Goal: Task Accomplishment & Management: Manage account settings

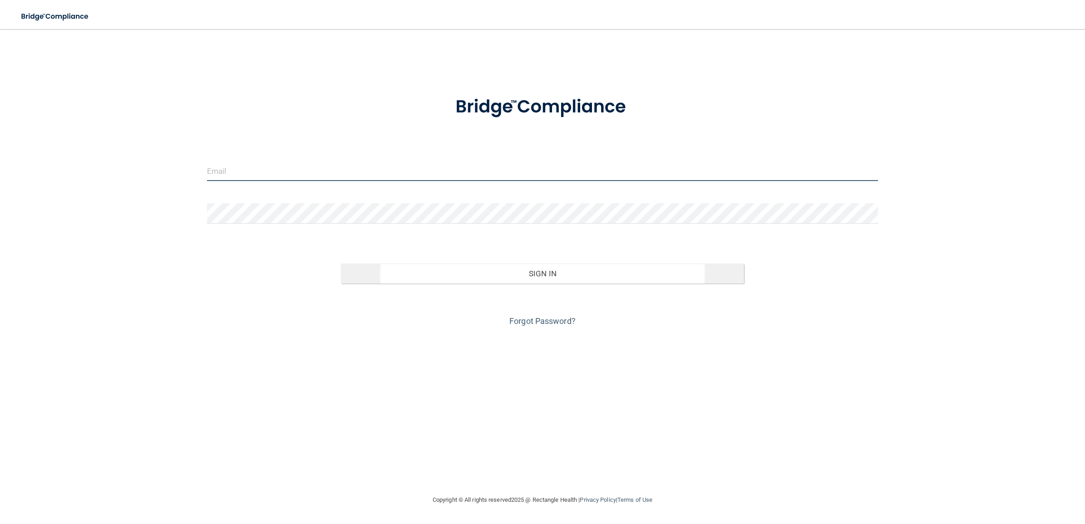
type input "lpd-bebright@bebright.com"
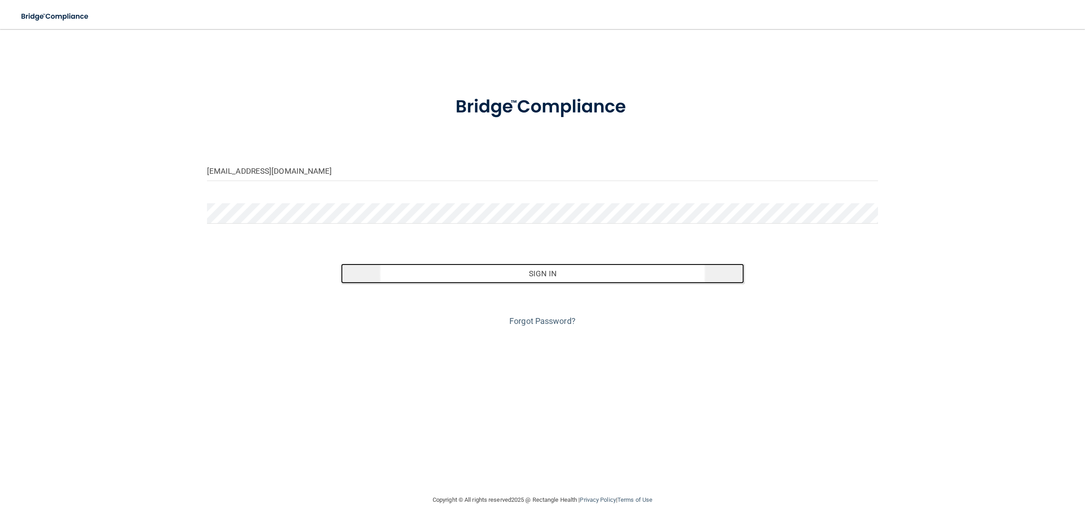
click at [566, 275] on button "Sign In" at bounding box center [542, 274] width 403 height 20
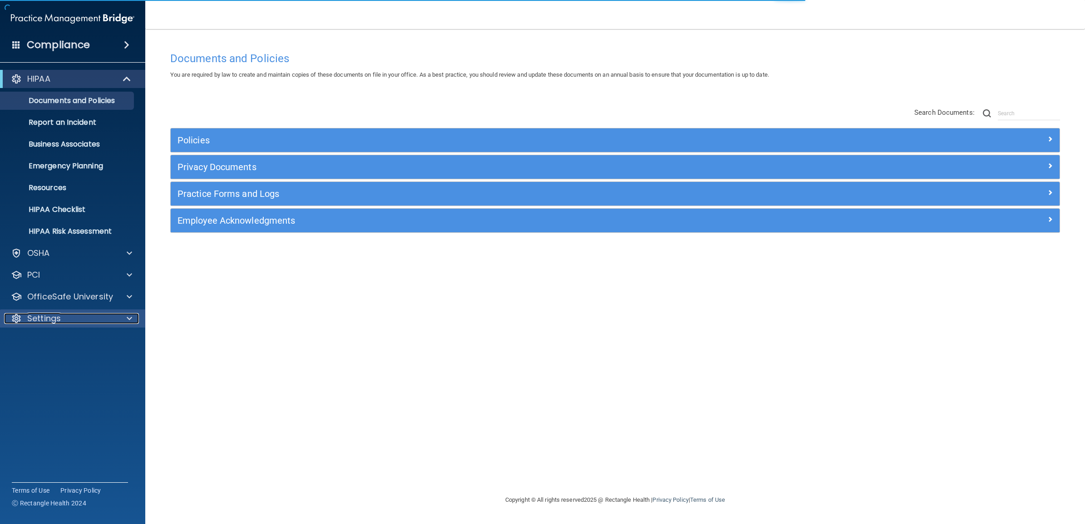
click at [113, 318] on div "Settings" at bounding box center [60, 318] width 113 height 11
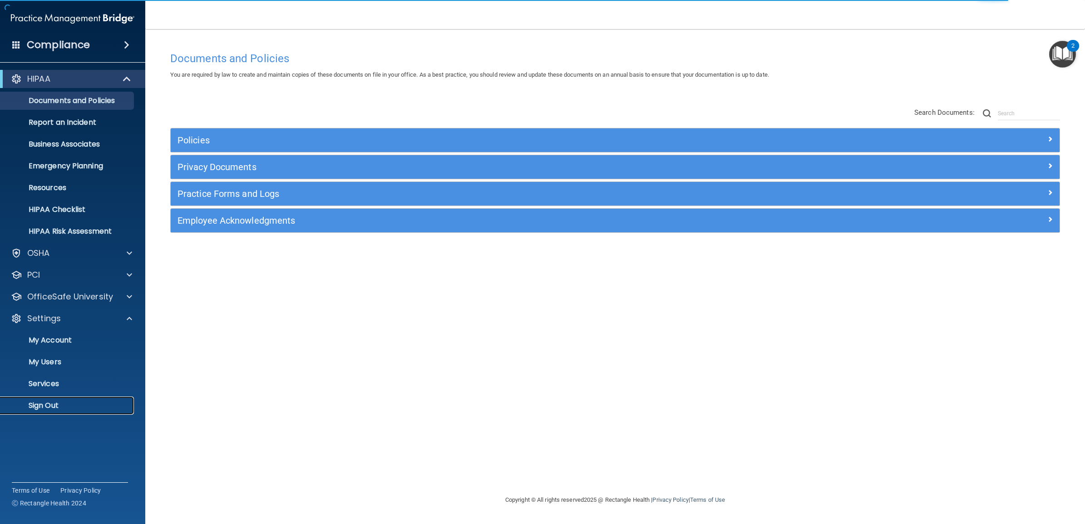
click at [55, 405] on p "Sign Out" at bounding box center [68, 405] width 124 height 9
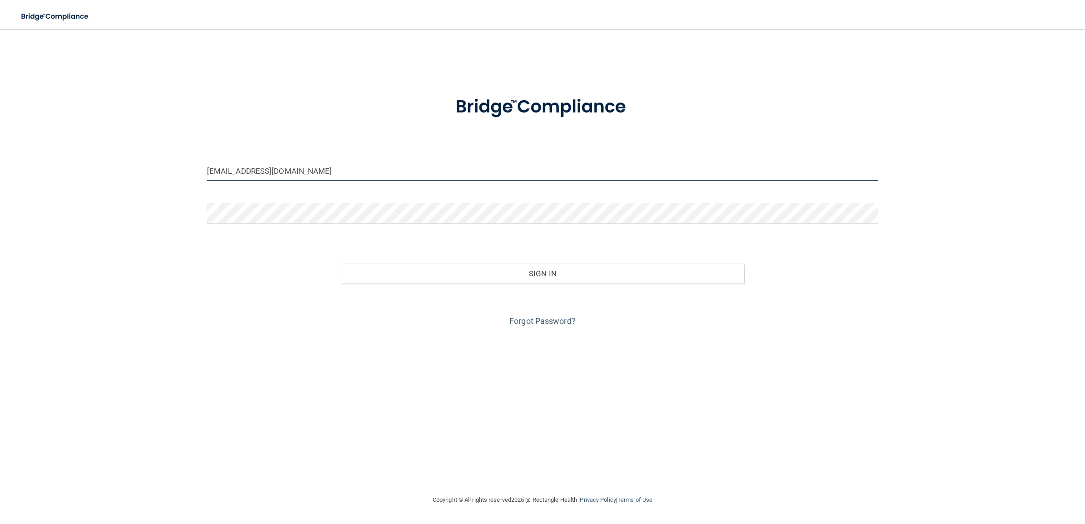
click at [302, 171] on input "lpd-bebright@bebright.com" at bounding box center [542, 171] width 671 height 20
click at [318, 171] on input "lpd-bebright@bebright.com" at bounding box center [542, 171] width 671 height 20
drag, startPoint x: 307, startPoint y: 169, endPoint x: 170, endPoint y: 178, distance: 137.5
click at [170, 178] on div "lpd-bebright@bebright.com Invalid email/password. You don't have permission to …" at bounding box center [542, 262] width 1049 height 448
paste input "epic-beBright@beB"
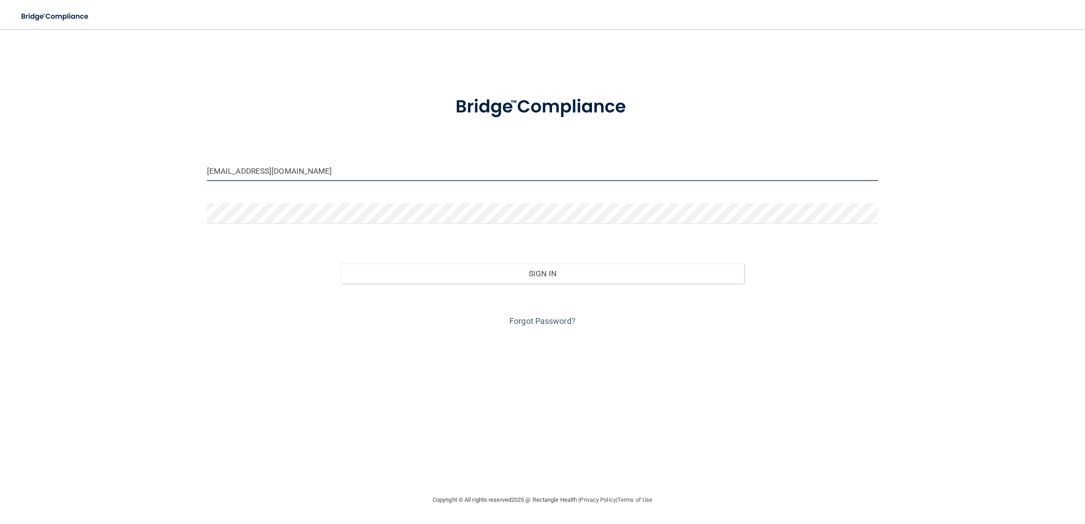
type input "epic-beBright@beBright.com"
click at [156, 192] on div "epic-beBright@beBright.com Invalid email/password. You don't have permission to…" at bounding box center [542, 262] width 1049 height 448
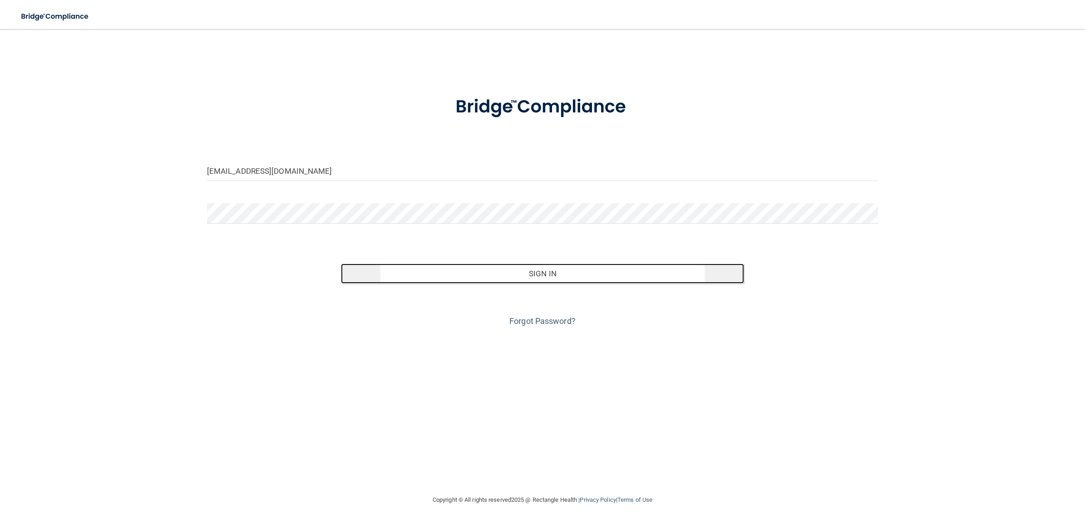
click at [505, 272] on button "Sign In" at bounding box center [542, 274] width 403 height 20
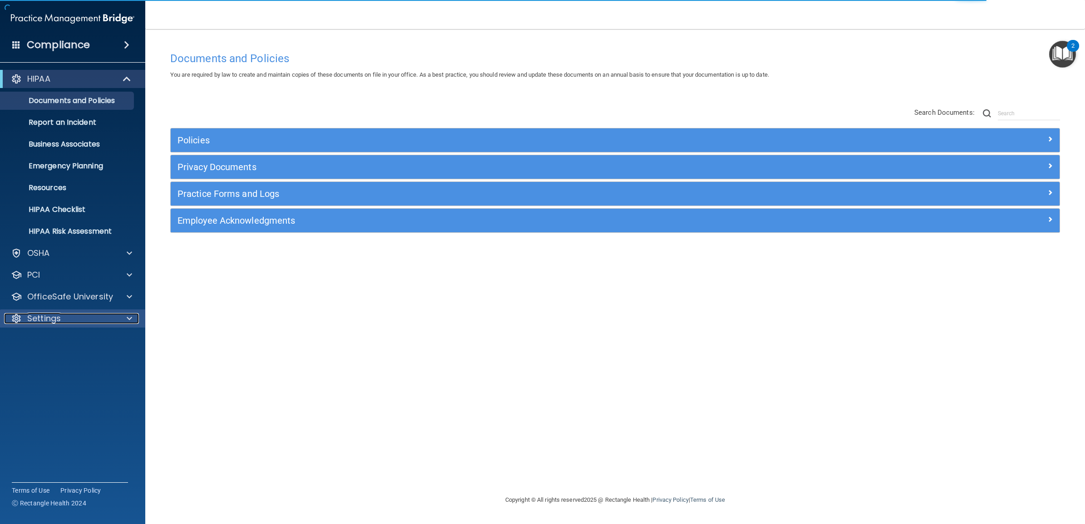
click at [71, 317] on div "Settings" at bounding box center [60, 318] width 113 height 11
click at [61, 364] on p "My Users" at bounding box center [68, 362] width 124 height 9
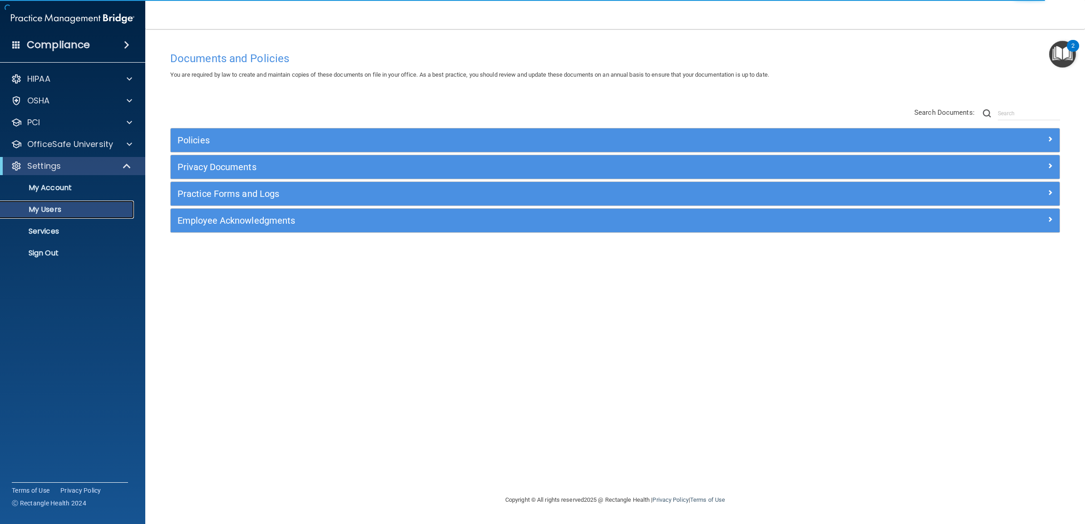
select select "20"
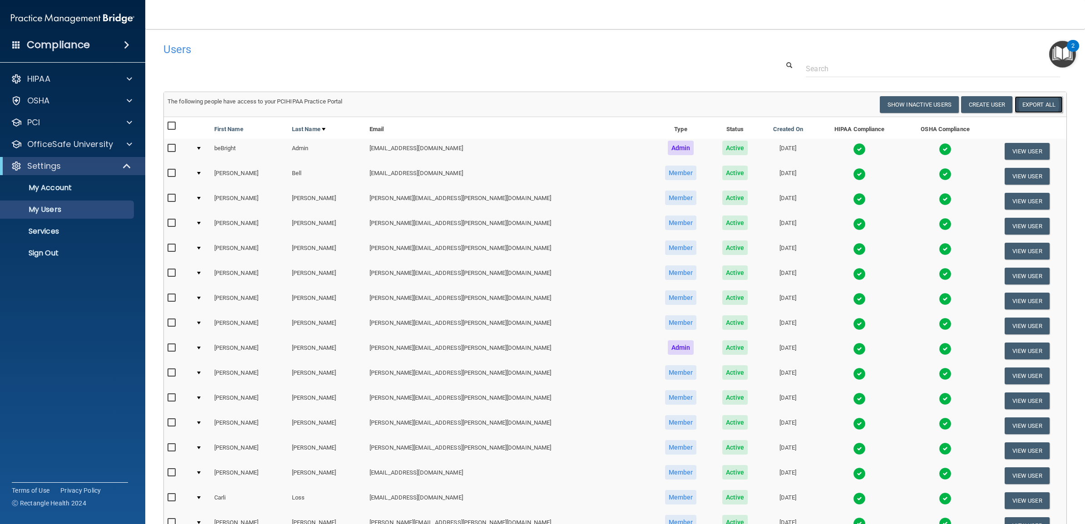
click at [1023, 109] on link "Export All" at bounding box center [1039, 104] width 48 height 17
click at [62, 257] on p "Sign Out" at bounding box center [68, 253] width 124 height 9
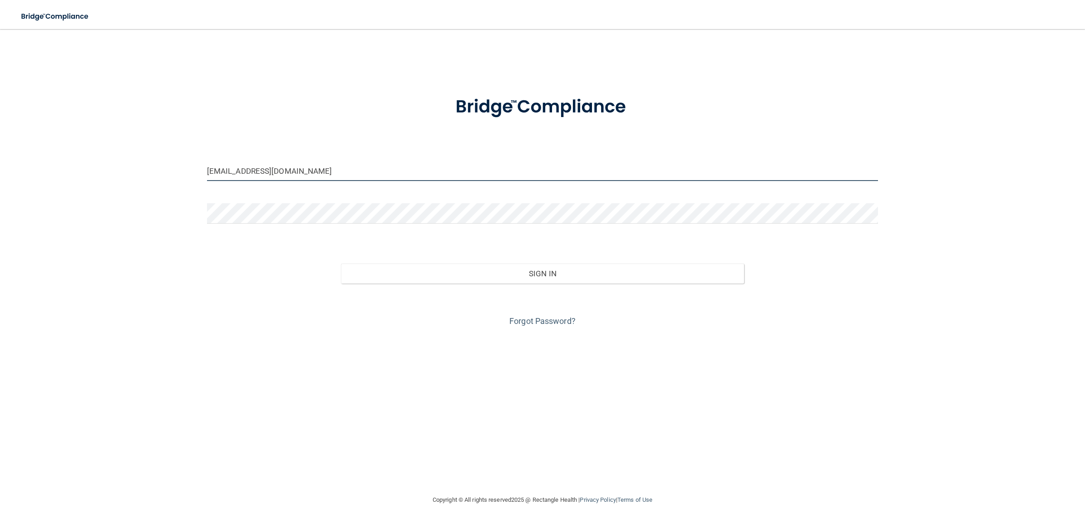
click at [316, 167] on input "epic-bebright@bebright.com" at bounding box center [542, 171] width 671 height 20
type input "exp-bebright@bebright.com"
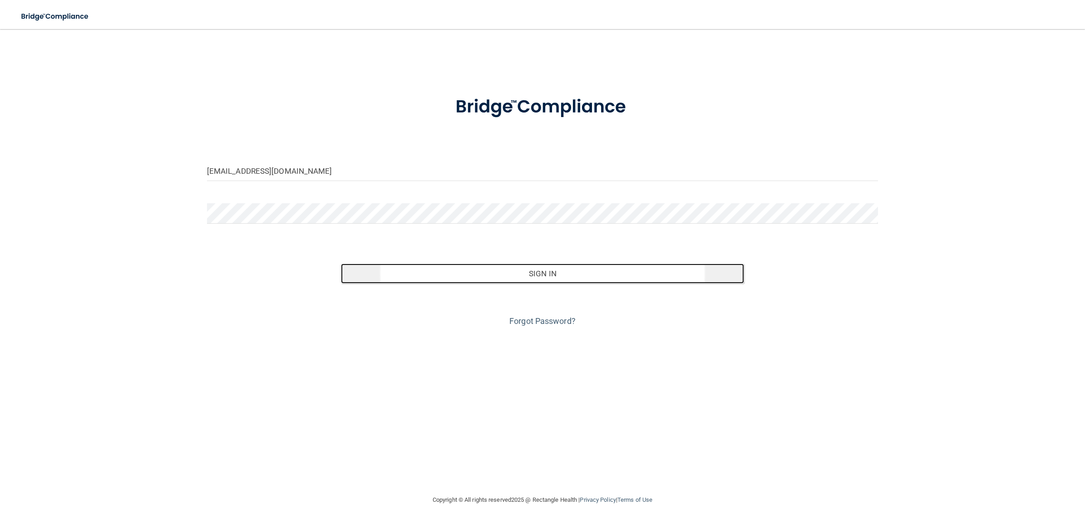
click at [505, 272] on button "Sign In" at bounding box center [542, 274] width 403 height 20
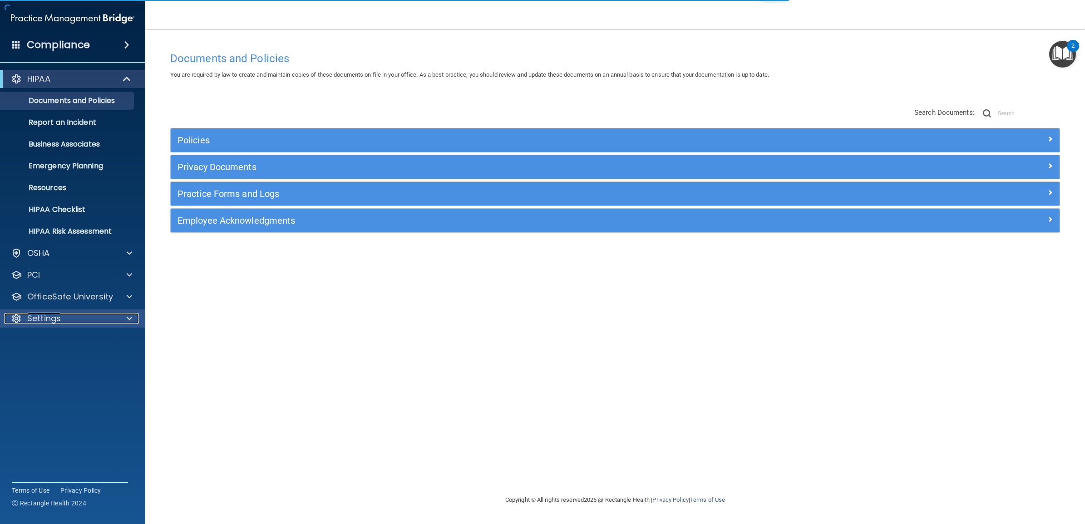
click at [43, 316] on p "Settings" at bounding box center [44, 318] width 34 height 11
click at [55, 384] on p "Services" at bounding box center [68, 384] width 124 height 9
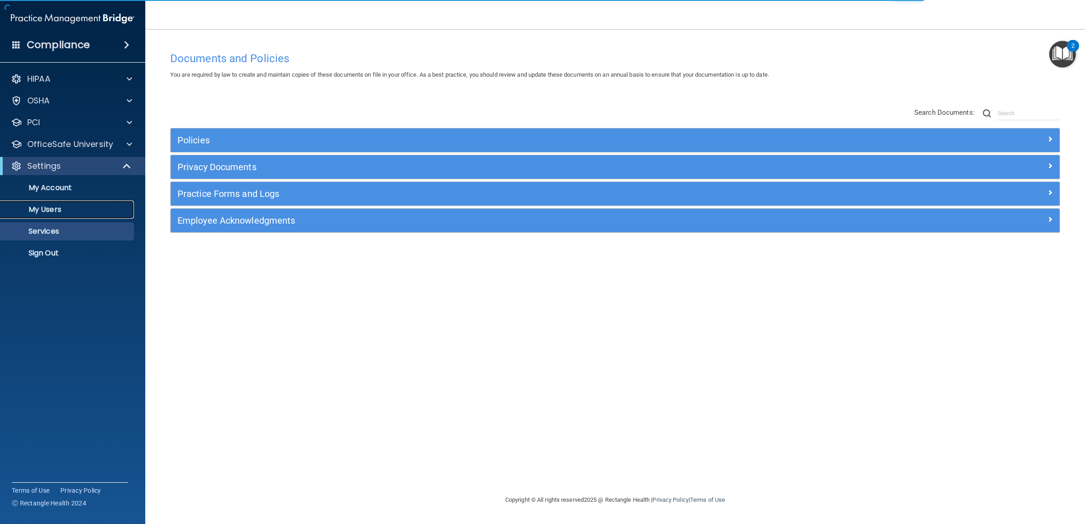
click at [45, 202] on link "My Users" at bounding box center [62, 210] width 143 height 18
select select "20"
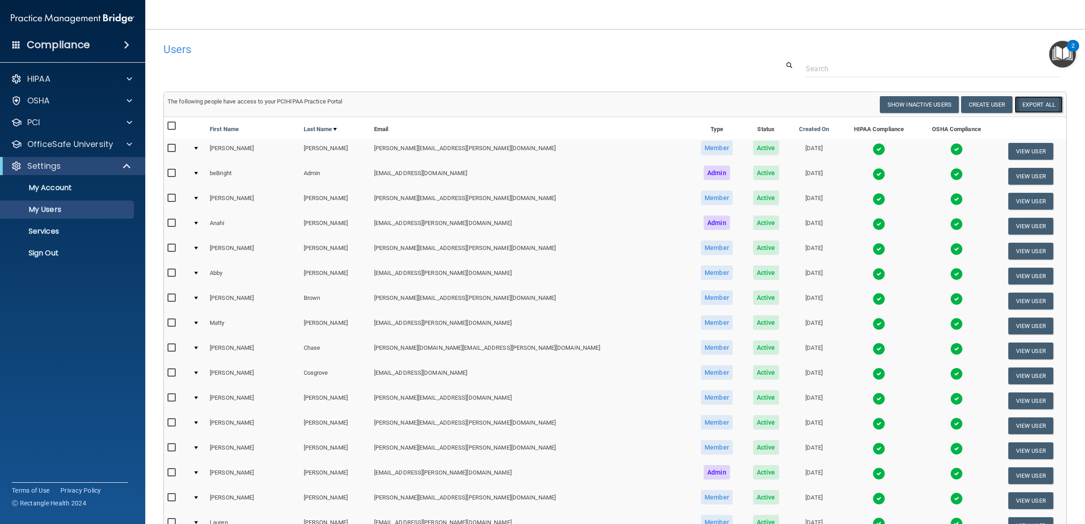
click at [1034, 105] on link "Export All" at bounding box center [1039, 104] width 48 height 17
click at [63, 252] on p "Sign Out" at bounding box center [68, 253] width 124 height 9
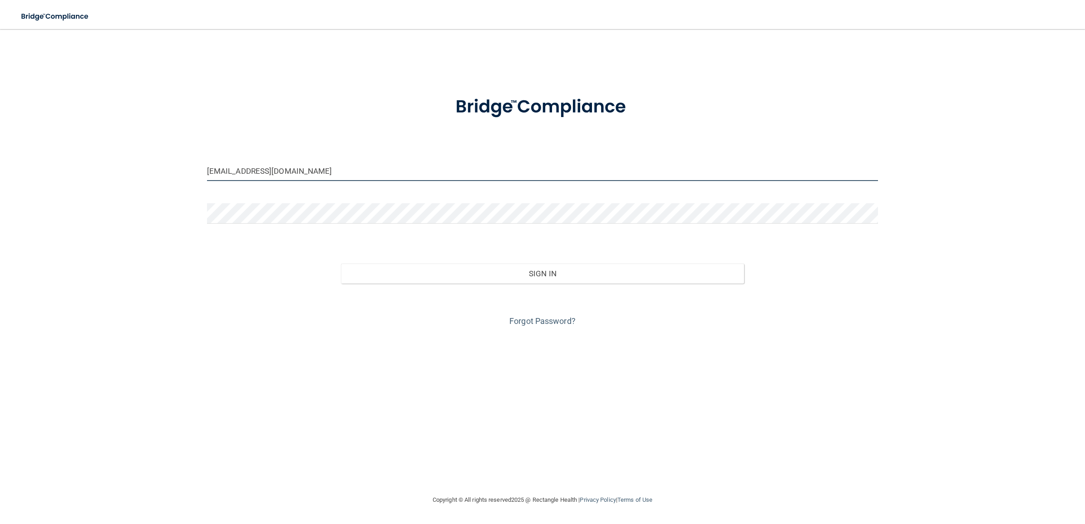
click at [318, 169] on input "exp-bebright@bebright.com" at bounding box center [542, 171] width 671 height 20
type input "[EMAIL_ADDRESS][DOMAIN_NAME]"
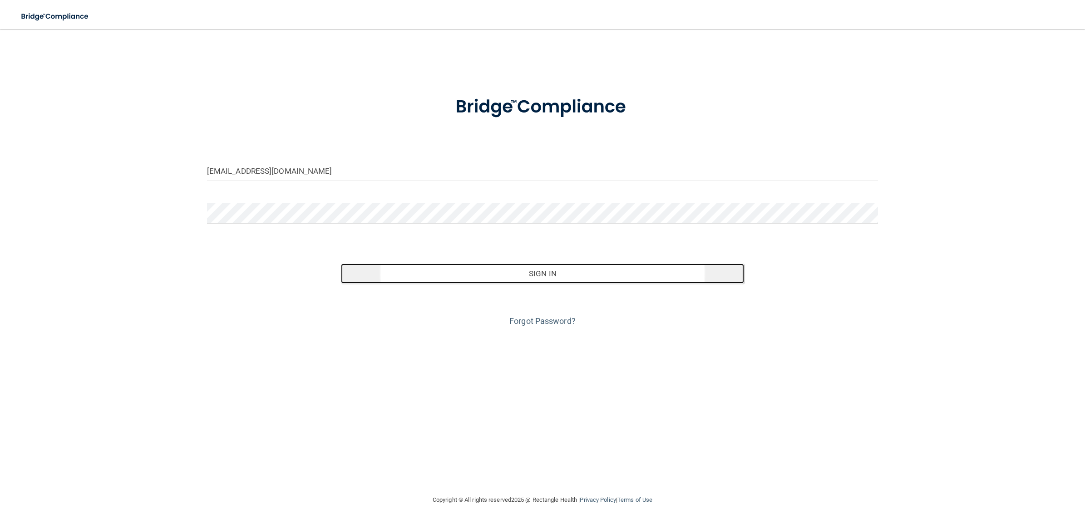
click at [527, 275] on button "Sign In" at bounding box center [542, 274] width 403 height 20
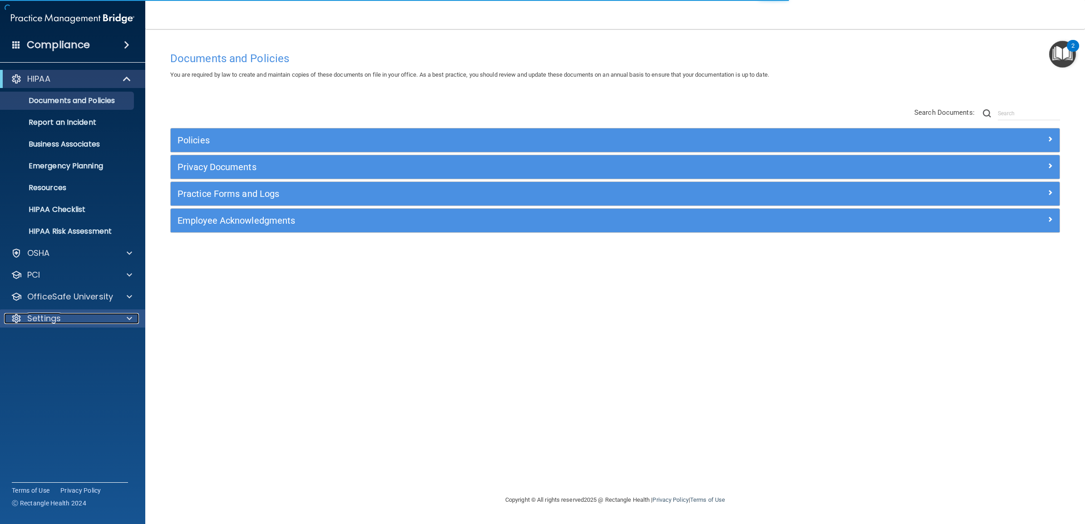
click at [80, 316] on div "Settings" at bounding box center [60, 318] width 113 height 11
click at [64, 358] on p "My Users" at bounding box center [68, 362] width 124 height 9
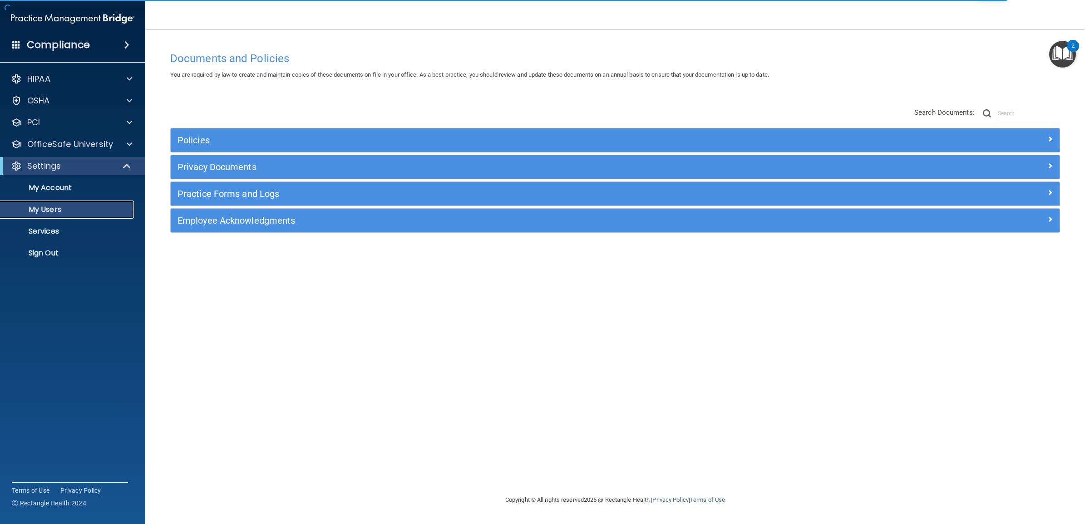
select select "20"
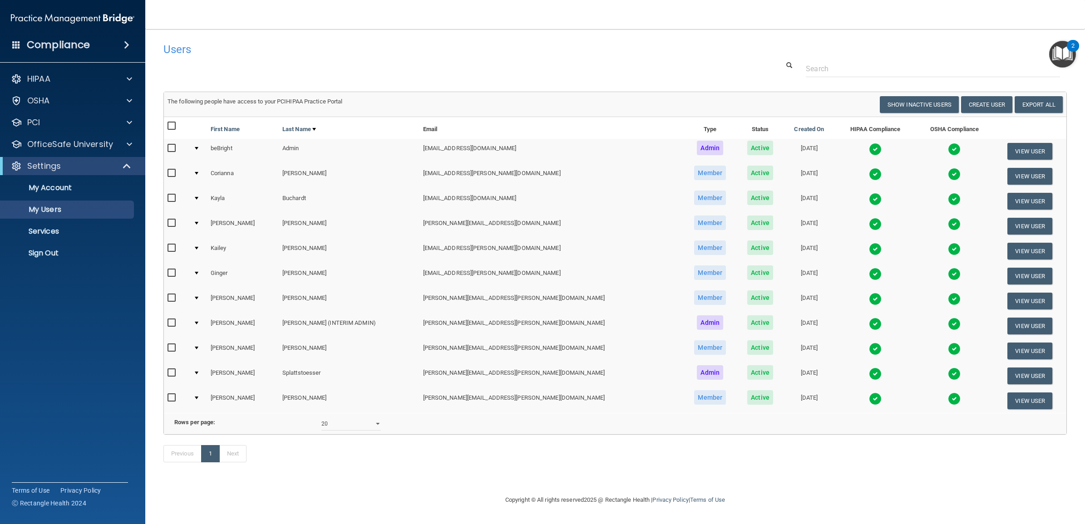
click at [171, 323] on input "checkbox" at bounding box center [173, 323] width 10 height 7
checkbox input "true"
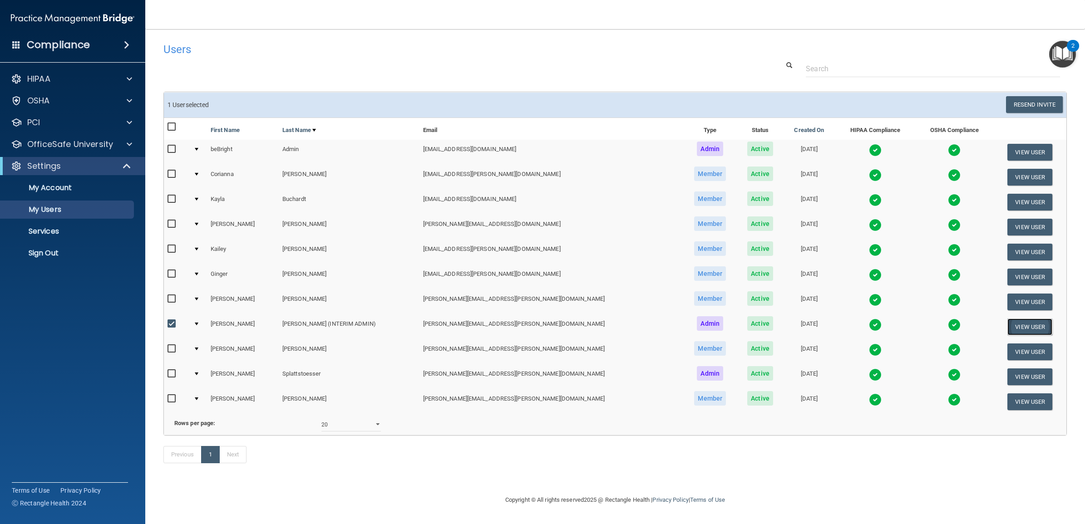
click at [1014, 323] on button "View User" at bounding box center [1030, 327] width 45 height 17
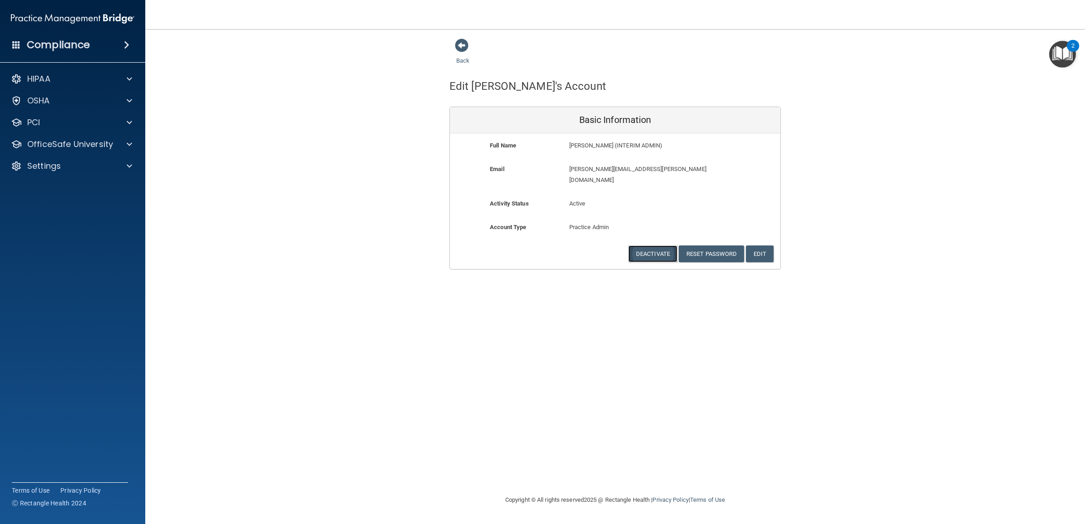
click at [655, 246] on button "Deactivate" at bounding box center [652, 254] width 49 height 17
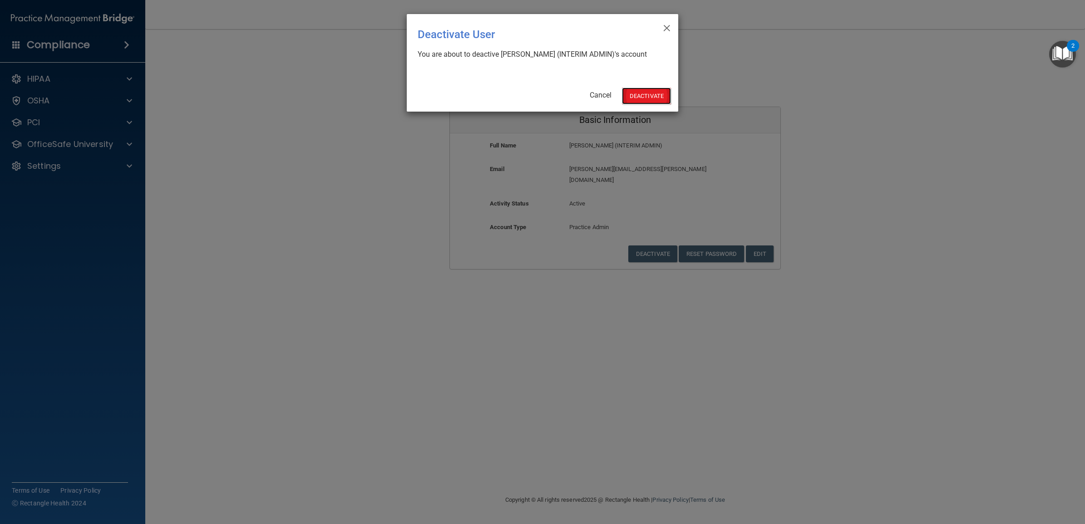
click at [637, 96] on button "Deactivate" at bounding box center [646, 96] width 49 height 17
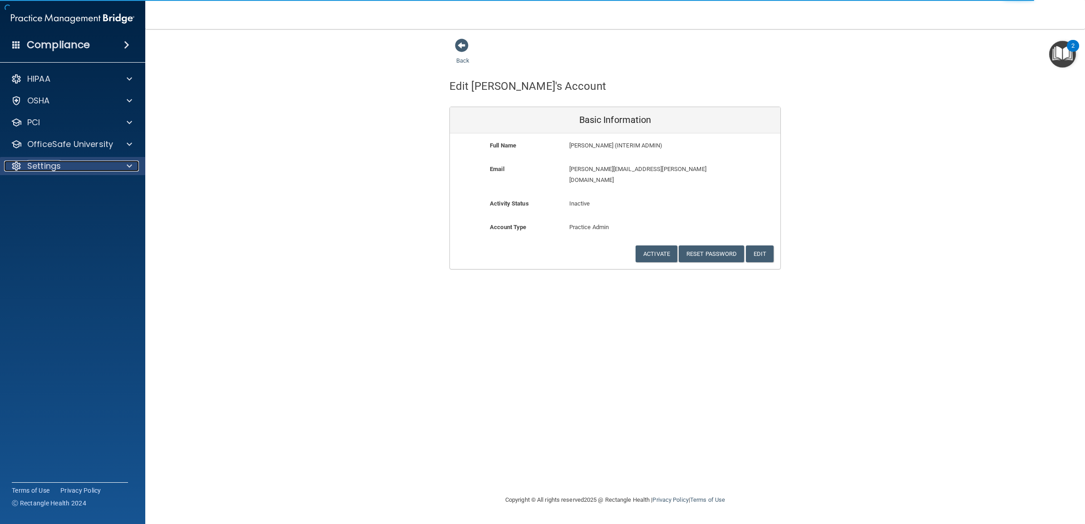
click at [39, 166] on p "Settings" at bounding box center [44, 166] width 34 height 11
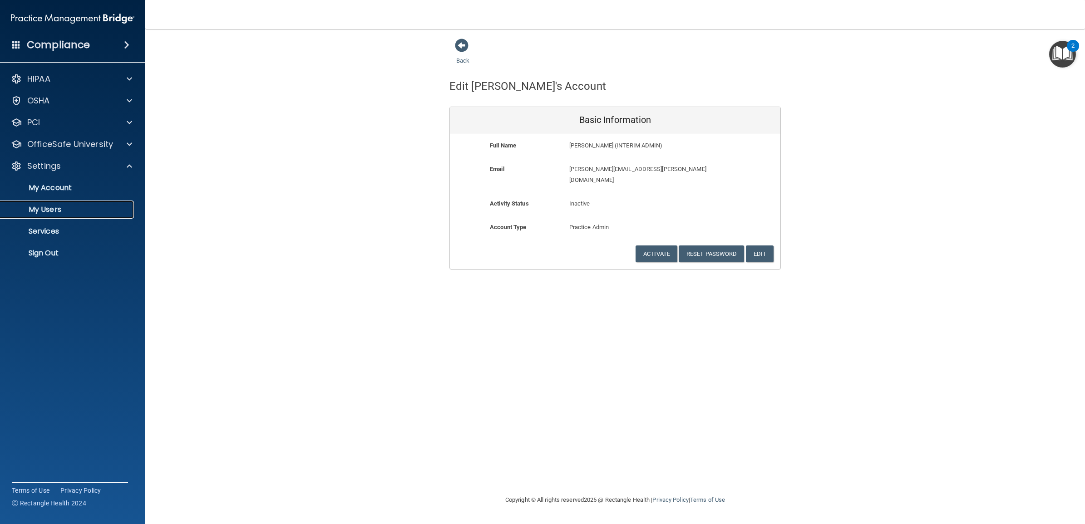
click at [51, 214] on p "My Users" at bounding box center [68, 209] width 124 height 9
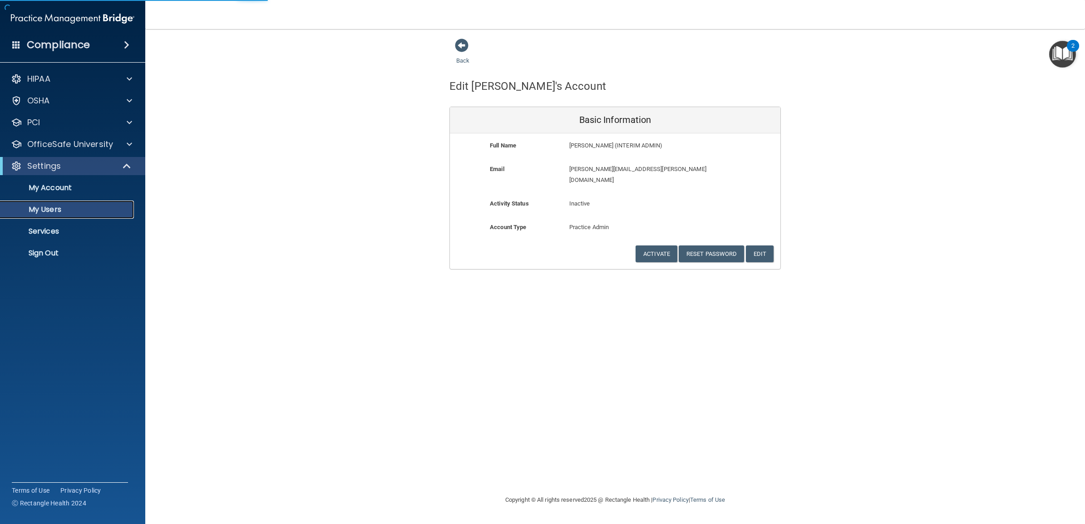
select select "20"
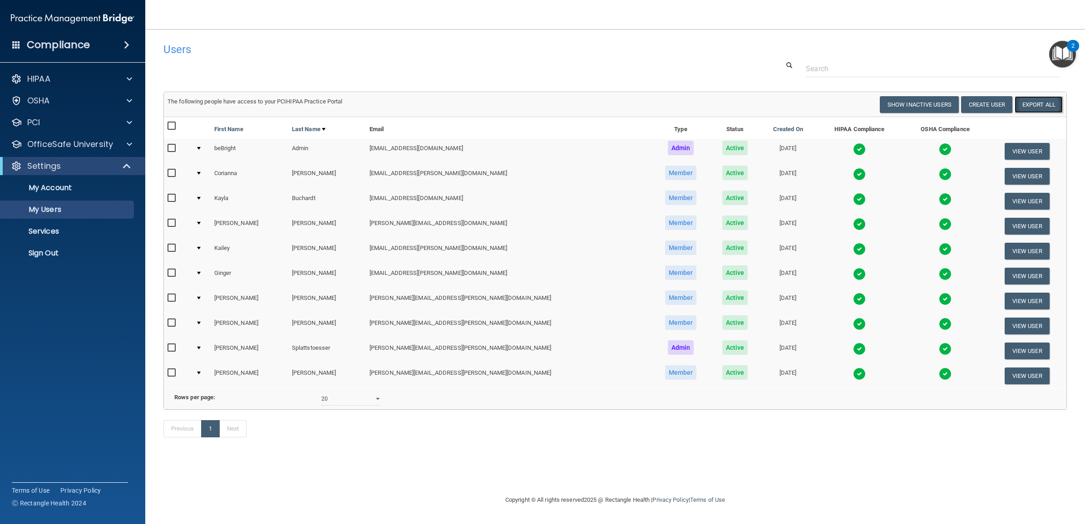
click at [1044, 99] on link "Export All" at bounding box center [1039, 104] width 48 height 17
click at [60, 252] on p "Sign Out" at bounding box center [68, 253] width 124 height 9
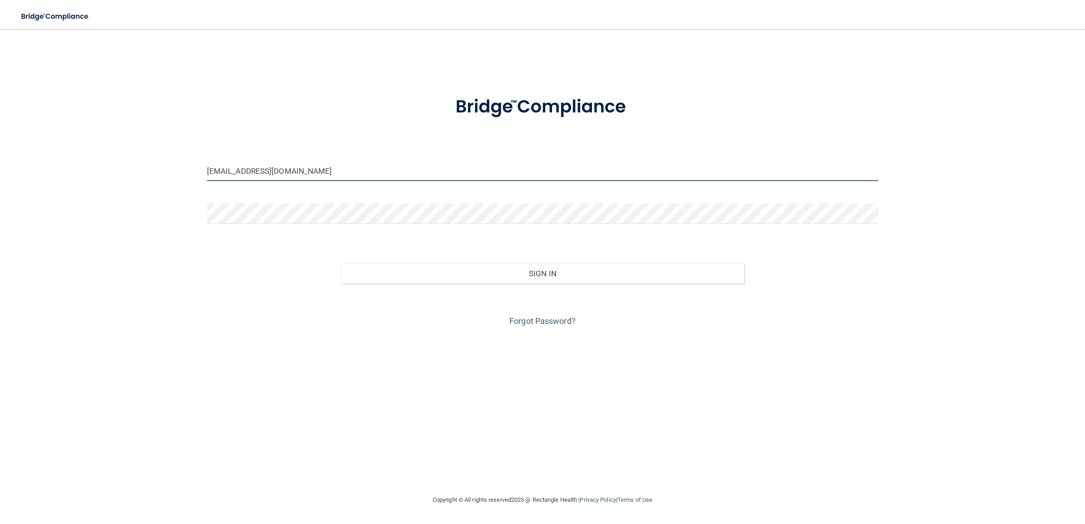
click at [338, 164] on input "[EMAIL_ADDRESS][DOMAIN_NAME]" at bounding box center [542, 171] width 671 height 20
type input "[EMAIL_ADDRESS][DOMAIN_NAME]"
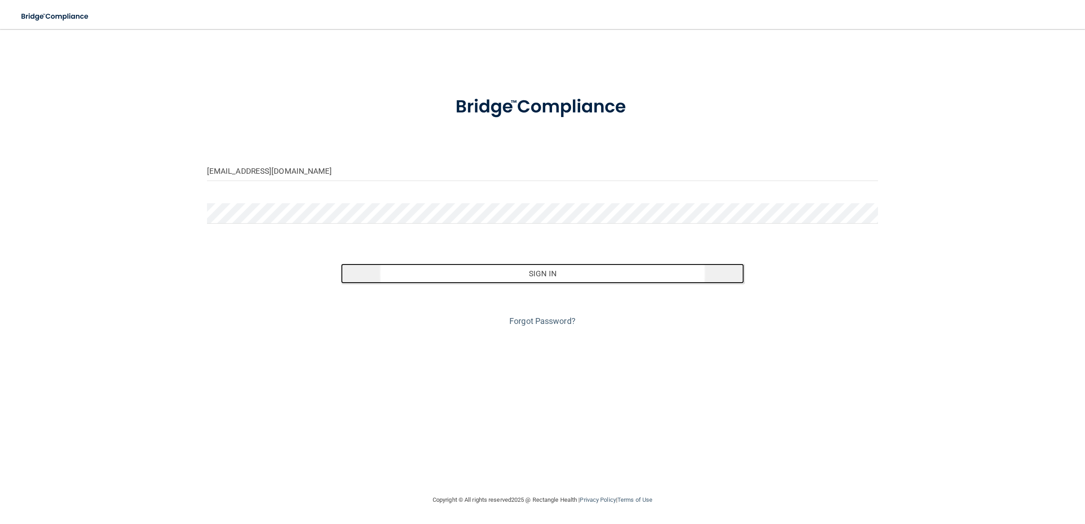
click at [491, 272] on button "Sign In" at bounding box center [542, 274] width 403 height 20
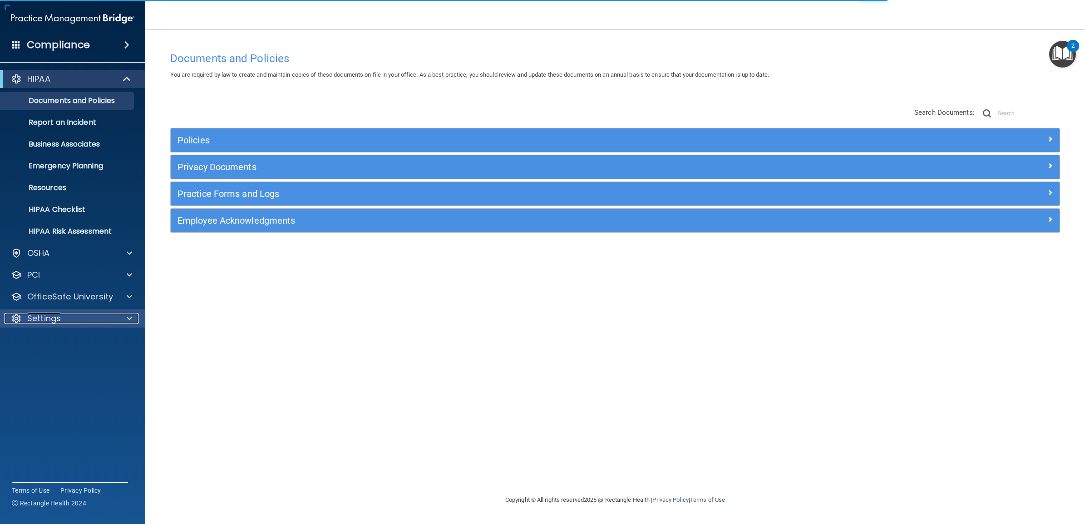
click at [74, 315] on div "Settings" at bounding box center [60, 318] width 113 height 11
click at [58, 364] on p "My Users" at bounding box center [68, 362] width 124 height 9
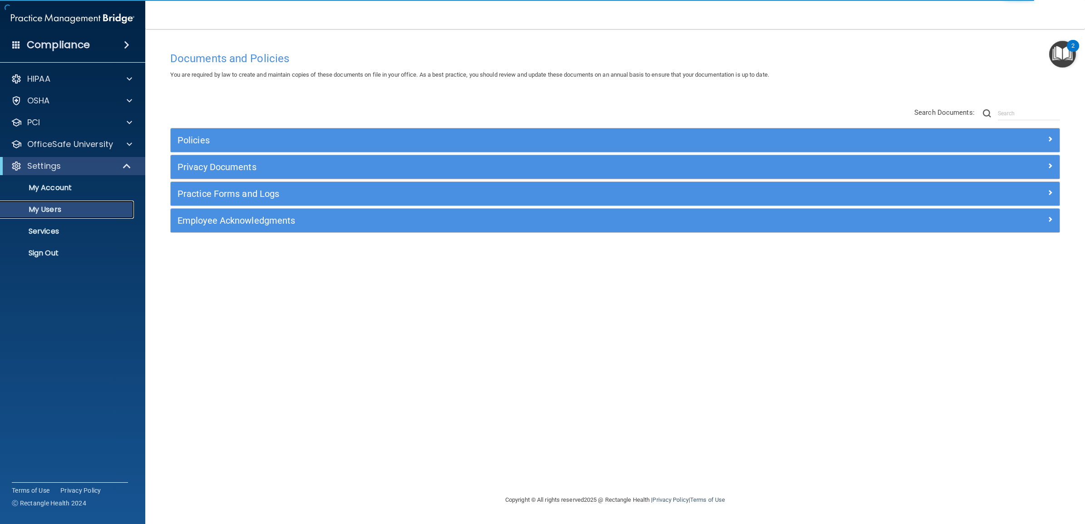
select select "20"
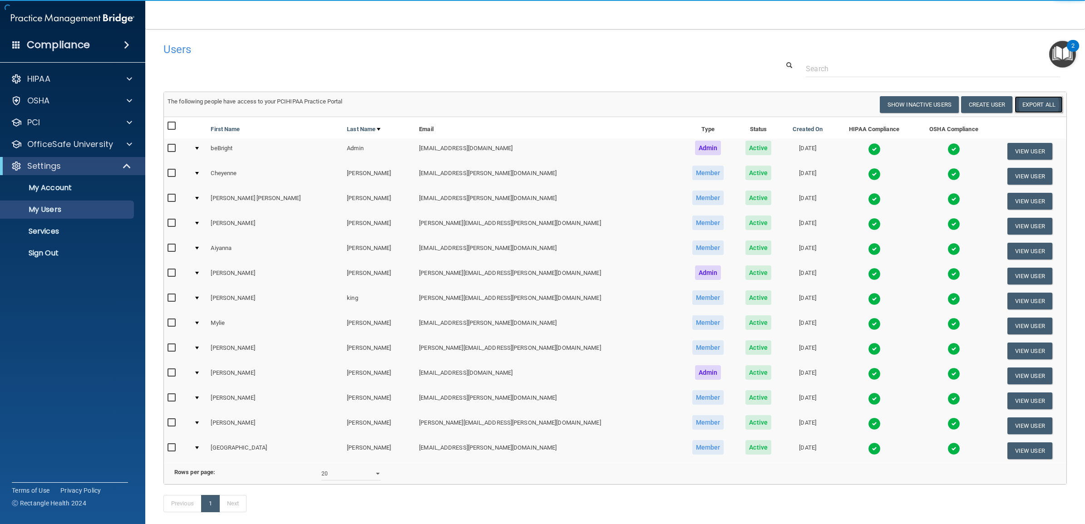
click at [1032, 101] on link "Export All" at bounding box center [1039, 104] width 48 height 17
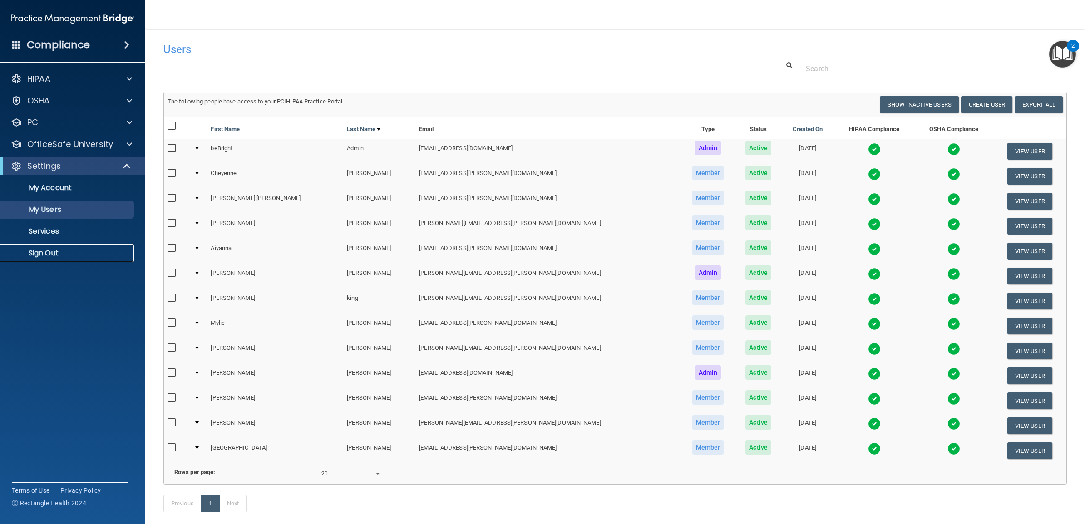
click at [59, 259] on link "Sign Out" at bounding box center [62, 253] width 143 height 18
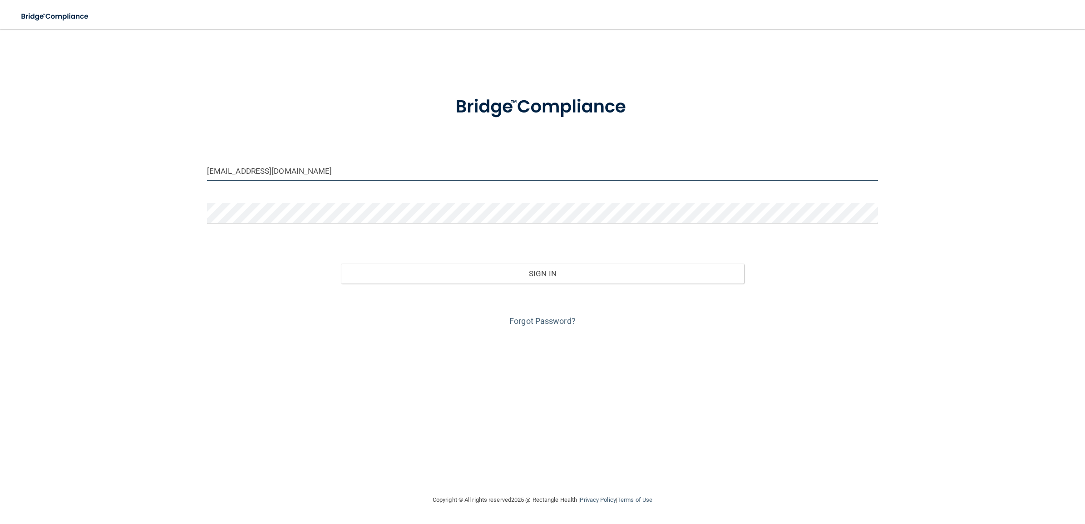
click at [332, 169] on input "[EMAIL_ADDRESS][DOMAIN_NAME]" at bounding box center [542, 171] width 671 height 20
drag, startPoint x: 317, startPoint y: 167, endPoint x: 10, endPoint y: 221, distance: 311.2
click at [197, 169] on div "[EMAIL_ADDRESS][DOMAIN_NAME] Invalid email/password. You don't have permission …" at bounding box center [542, 262] width 1049 height 448
click at [327, 171] on input "[EMAIL_ADDRESS][DOMAIN_NAME]" at bounding box center [542, 171] width 671 height 20
paste input "cdok-beBright@beB"
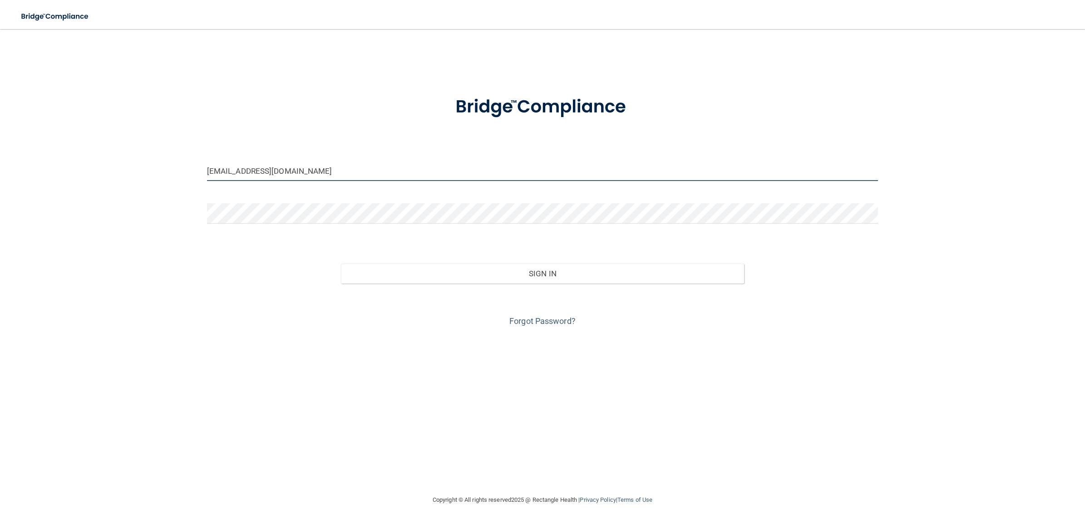
type input "[EMAIL_ADDRESS][DOMAIN_NAME]"
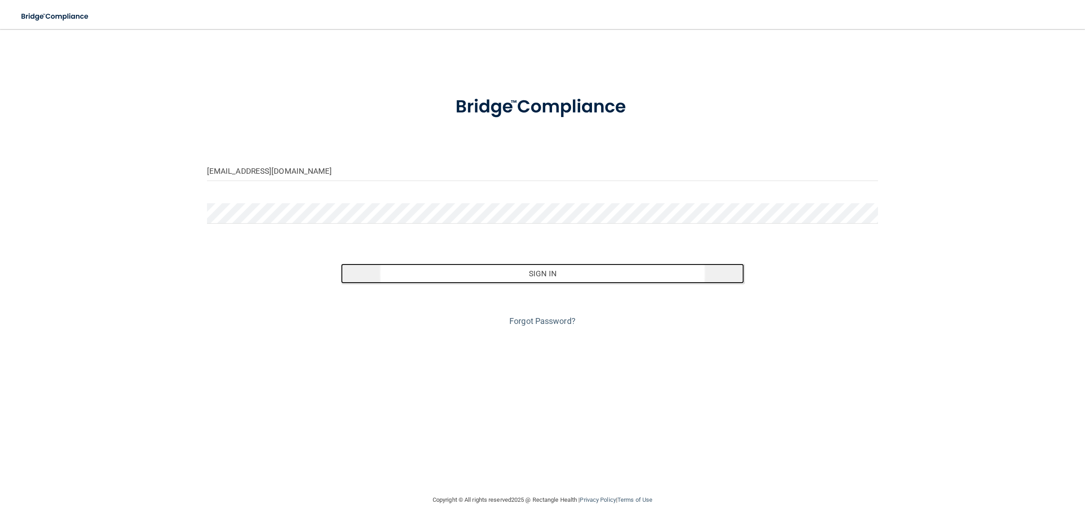
click at [447, 275] on button "Sign In" at bounding box center [542, 274] width 403 height 20
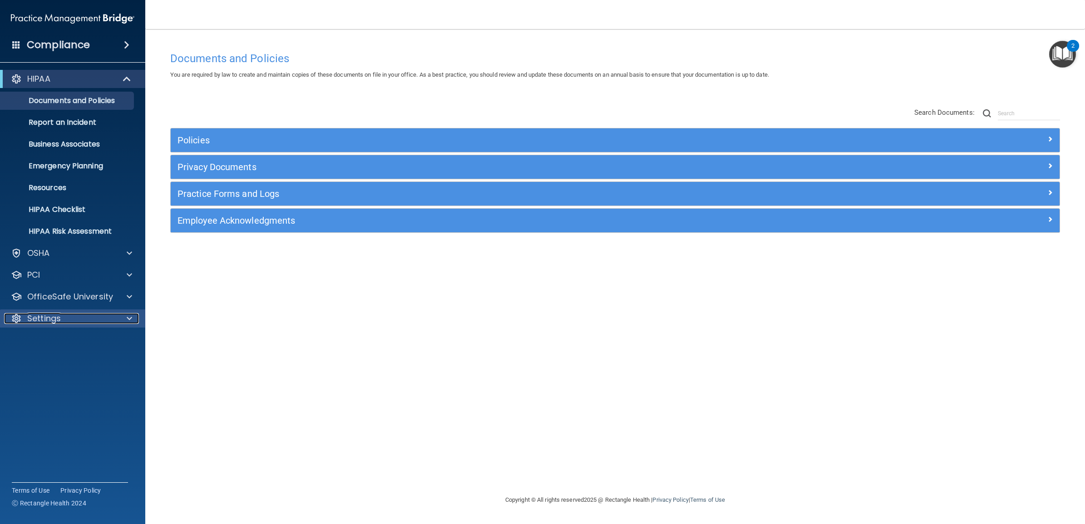
click at [87, 318] on div "Settings" at bounding box center [60, 318] width 113 height 11
click at [69, 361] on p "My Users" at bounding box center [68, 362] width 124 height 9
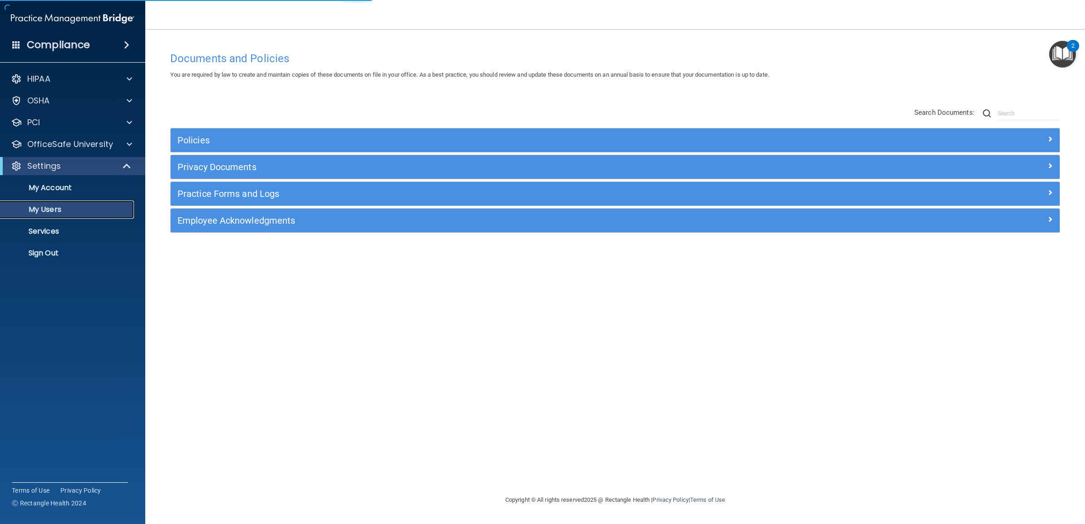
select select "20"
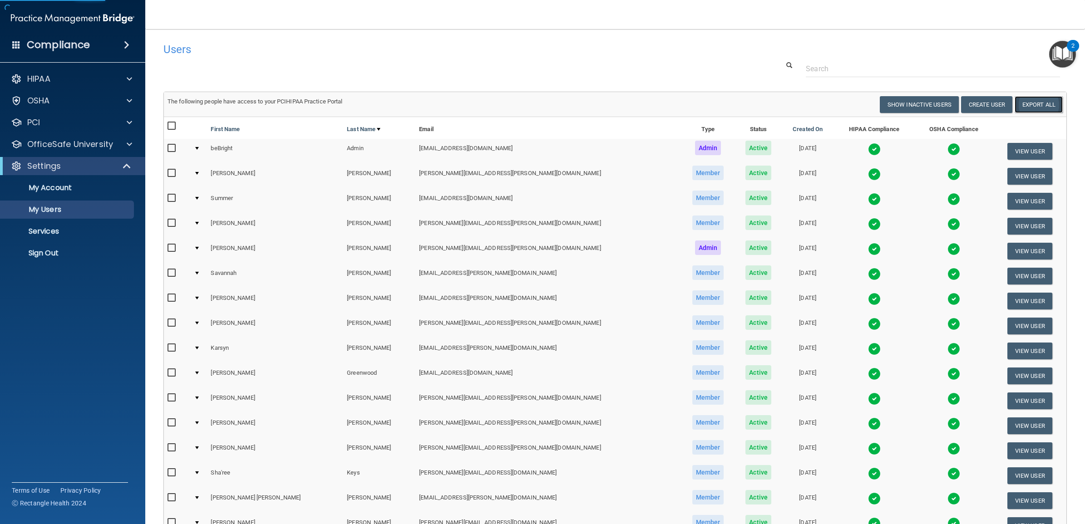
click at [1018, 99] on link "Export All" at bounding box center [1039, 104] width 48 height 17
click at [71, 251] on p "Sign Out" at bounding box center [68, 253] width 124 height 9
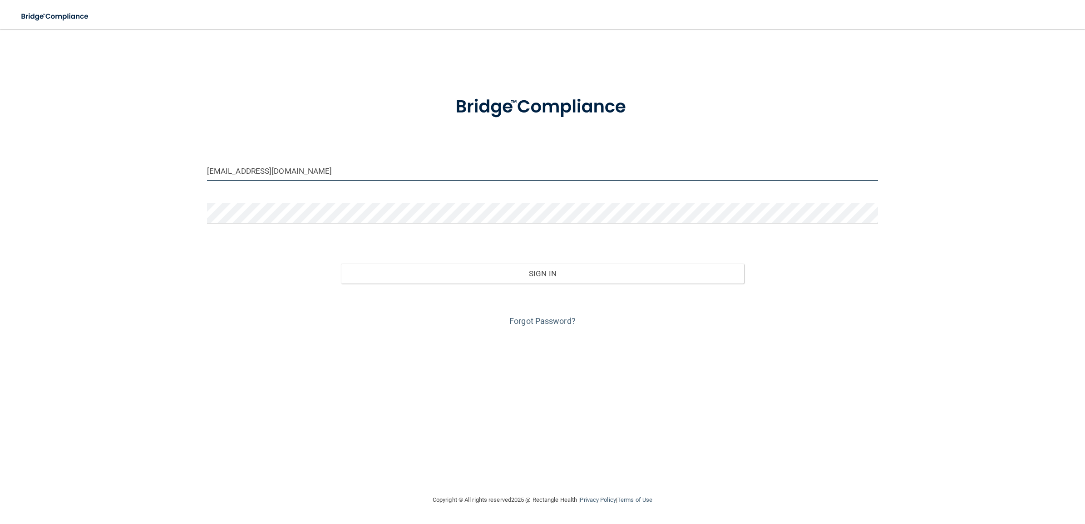
click at [333, 162] on input "[EMAIL_ADDRESS][DOMAIN_NAME]" at bounding box center [542, 171] width 671 height 20
type input "[EMAIL_ADDRESS][DOMAIN_NAME]"
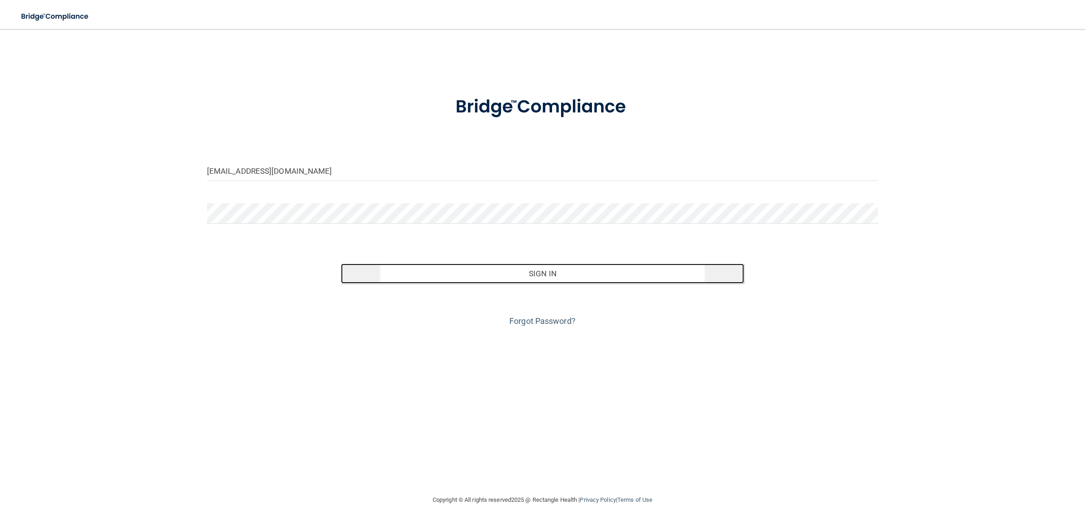
click at [455, 273] on button "Sign In" at bounding box center [542, 274] width 403 height 20
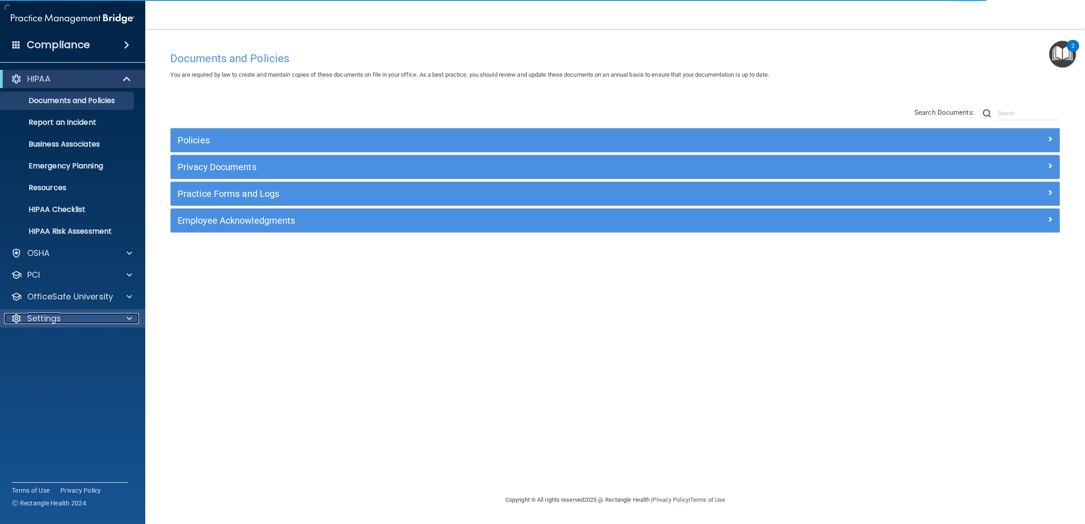
click at [79, 314] on div "Settings" at bounding box center [60, 318] width 113 height 11
click at [58, 363] on p "My Users" at bounding box center [68, 362] width 124 height 9
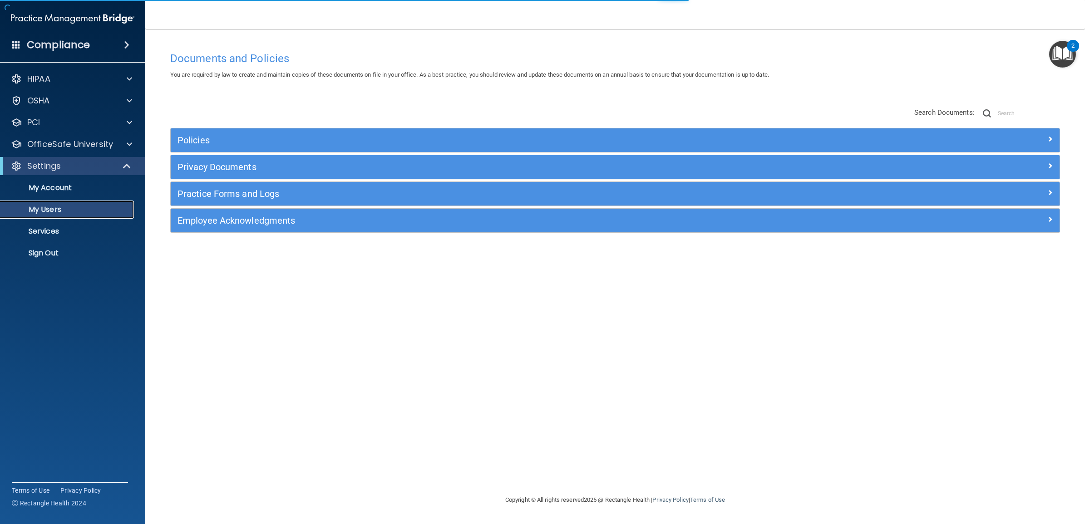
select select "20"
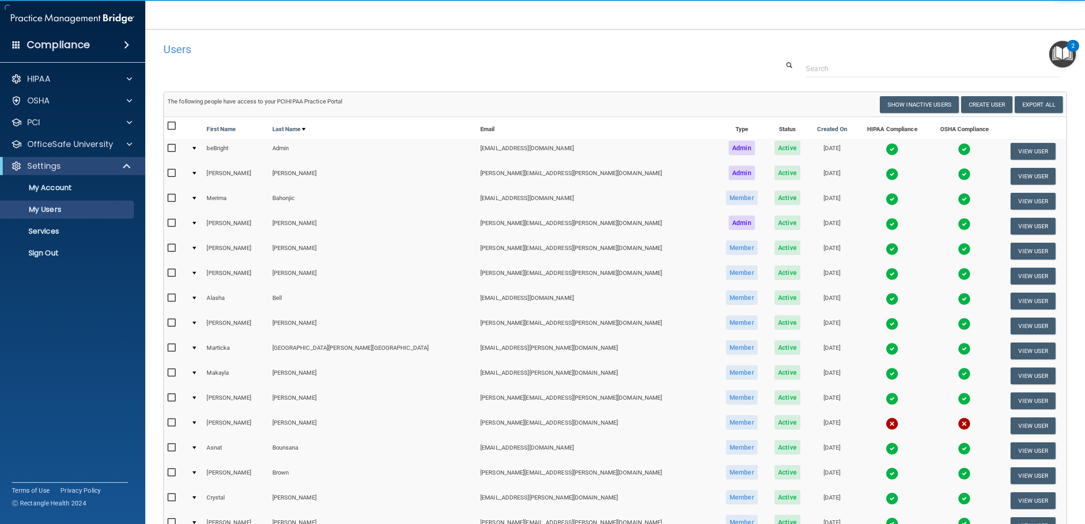
click at [1025, 96] on td "The following people have access to your PCIHIPAA Practice Portal Resend Invite…" at bounding box center [615, 105] width 903 height 25
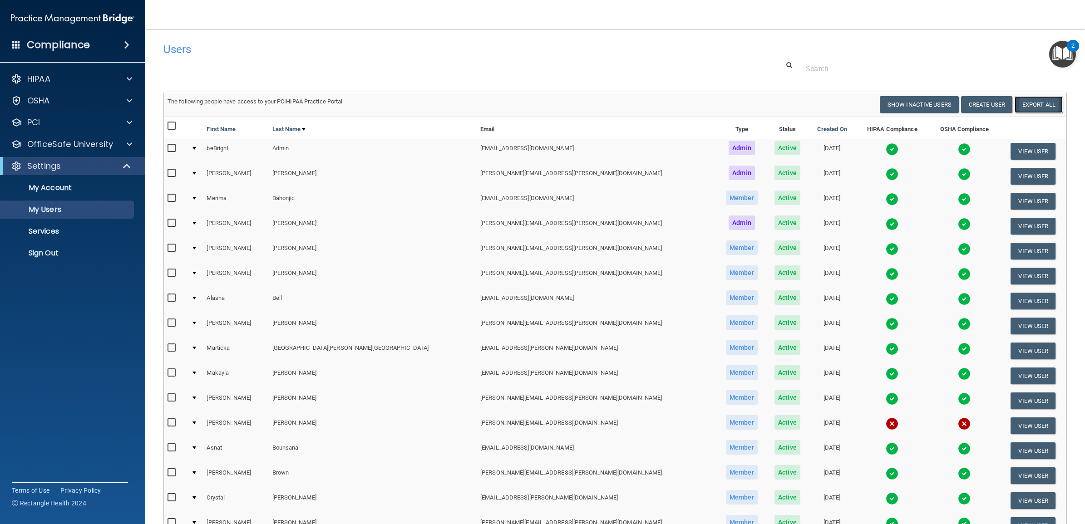
click at [1029, 105] on link "Export All" at bounding box center [1039, 104] width 48 height 17
click at [57, 255] on p "Sign Out" at bounding box center [68, 253] width 124 height 9
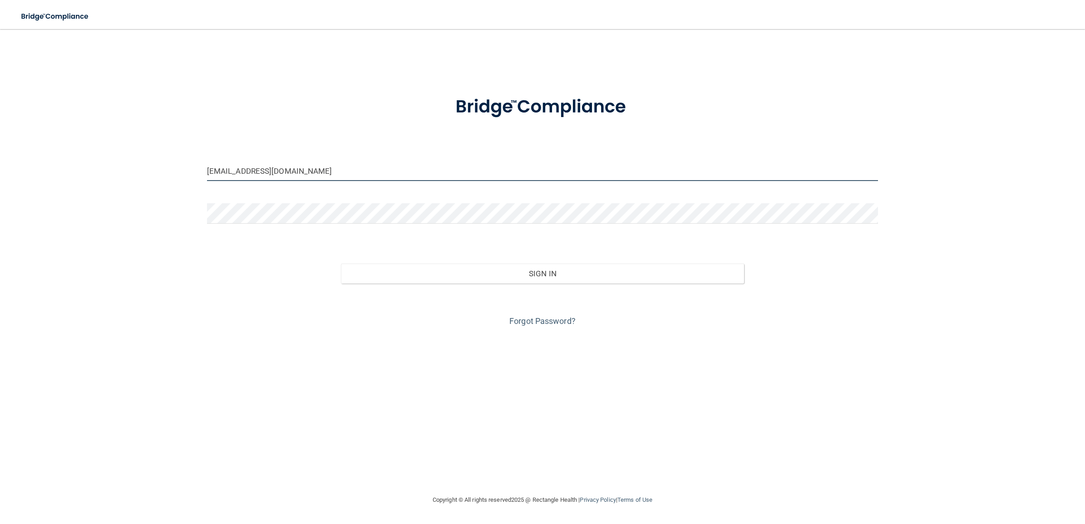
click at [333, 171] on input "[EMAIL_ADDRESS][DOMAIN_NAME]" at bounding box center [542, 171] width 671 height 20
drag, startPoint x: 332, startPoint y: 168, endPoint x: 171, endPoint y: 169, distance: 160.8
click at [171, 169] on div "[EMAIL_ADDRESS][DOMAIN_NAME] Invalid email/password. You don't have permission …" at bounding box center [542, 262] width 1049 height 448
paste input "w-beBright@beB"
type input "[EMAIL_ADDRESS][DOMAIN_NAME]"
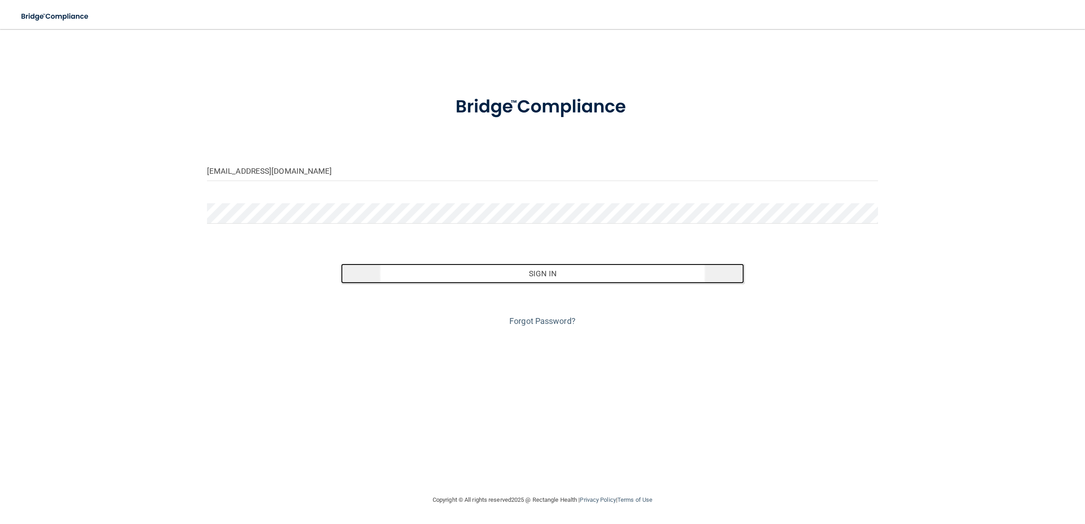
click at [468, 271] on button "Sign In" at bounding box center [542, 274] width 403 height 20
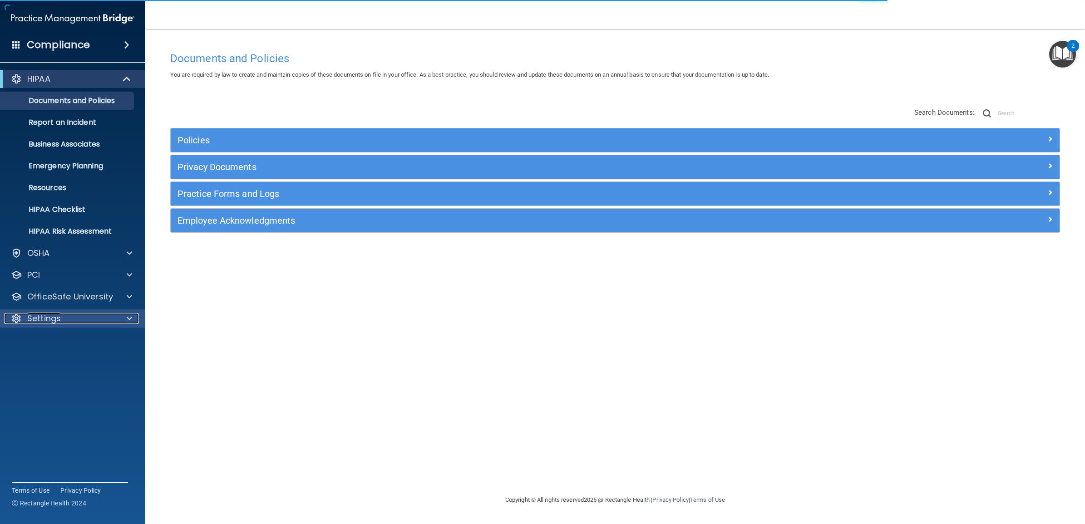
click at [131, 319] on span at bounding box center [129, 318] width 5 height 11
click at [90, 360] on p "My Users" at bounding box center [68, 362] width 124 height 9
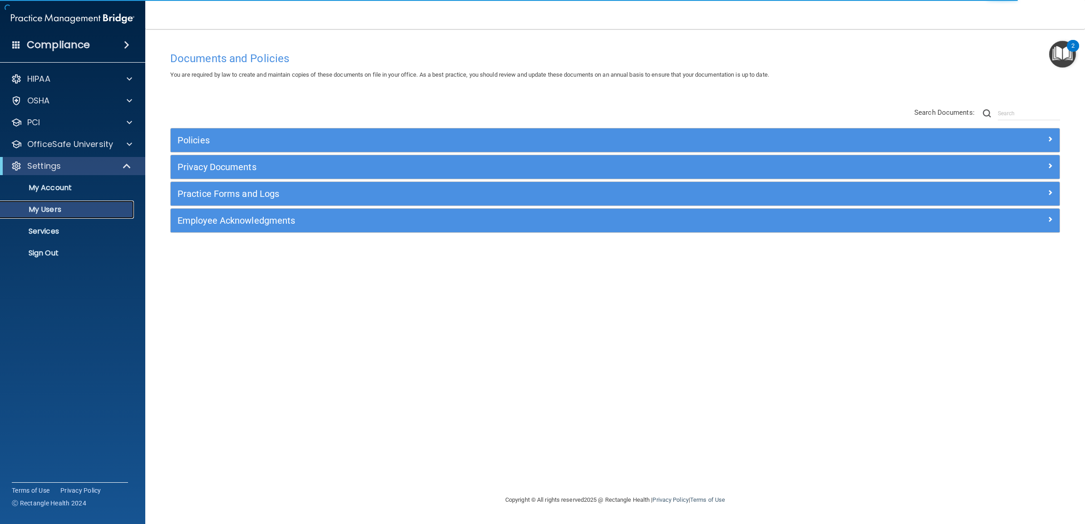
select select "20"
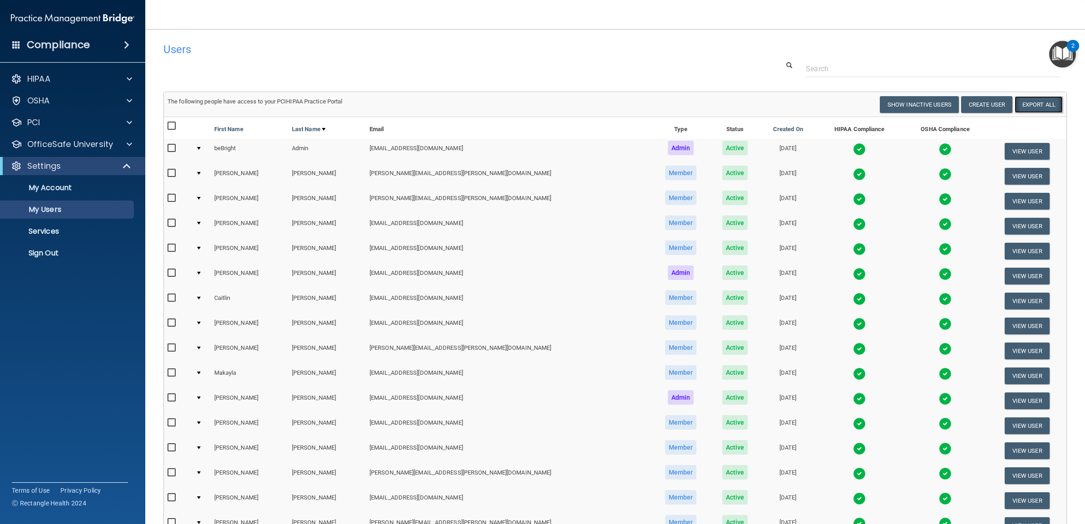
click at [1029, 103] on link "Export All" at bounding box center [1039, 104] width 48 height 17
